Goal: Task Accomplishment & Management: Complete application form

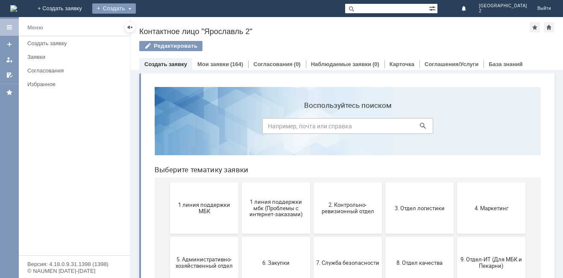
click at [136, 8] on div "Создать" at bounding box center [114, 8] width 44 height 10
click at [136, 6] on div "Создать" at bounding box center [114, 8] width 44 height 10
click at [136, 14] on div "Создать" at bounding box center [114, 8] width 44 height 17
click at [136, 14] on div "Создать Заявка" at bounding box center [114, 8] width 44 height 17
click at [136, 7] on div "Создать" at bounding box center [114, 8] width 44 height 10
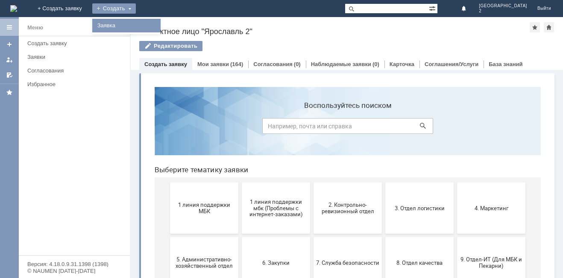
click at [159, 30] on link "Заявка" at bounding box center [126, 26] width 65 height 10
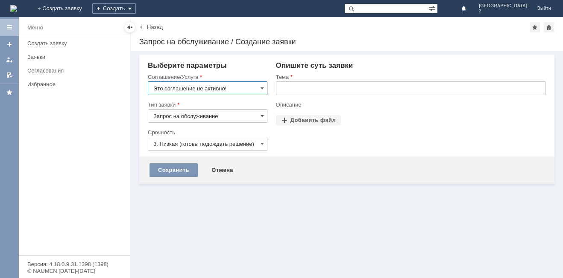
click at [301, 82] on div "Тема" at bounding box center [411, 87] width 270 height 28
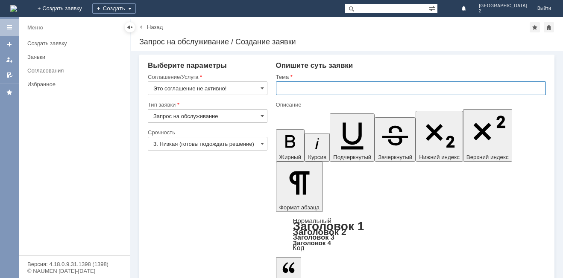
click at [301, 88] on input "text" at bounding box center [411, 89] width 270 height 14
type input "пакеты"
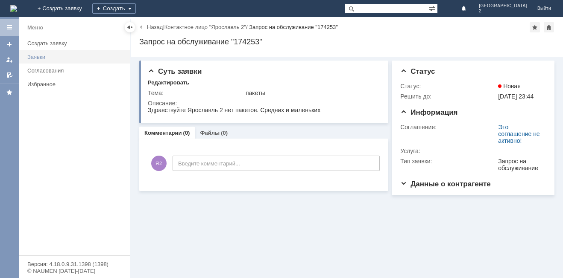
click at [45, 55] on div "Заявки" at bounding box center [75, 57] width 97 height 6
